Goal: Task Accomplishment & Management: Use online tool/utility

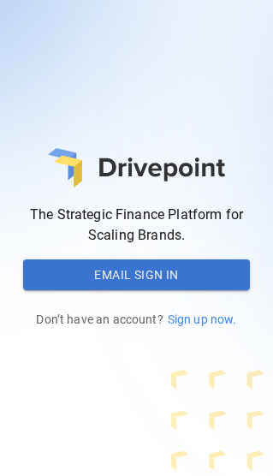
click at [38, 265] on button "Email Sign In" at bounding box center [137, 274] width 228 height 31
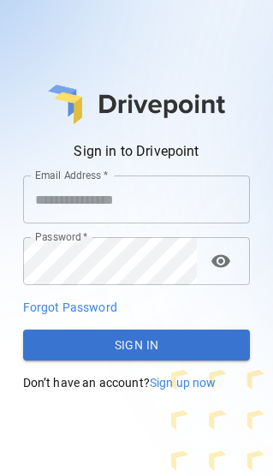
click at [38, 196] on input "Email Address   *" at bounding box center [137, 199] width 228 height 48
click at [38, 202] on input "Email Address   *" at bounding box center [137, 199] width 228 height 48
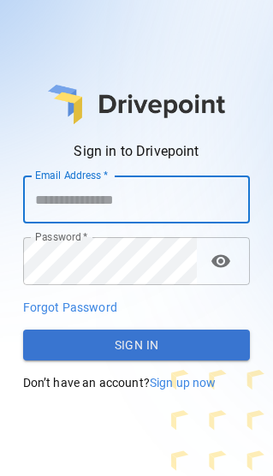
click at [38, 222] on input "Email Address   *" at bounding box center [137, 199] width 228 height 48
click at [38, 209] on input "Email Address   *" at bounding box center [137, 199] width 228 height 48
type input "**********"
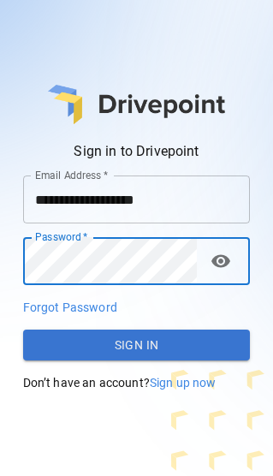
click at [38, 350] on button "Sign In" at bounding box center [137, 345] width 228 height 31
